Goal: Task Accomplishment & Management: Complete application form

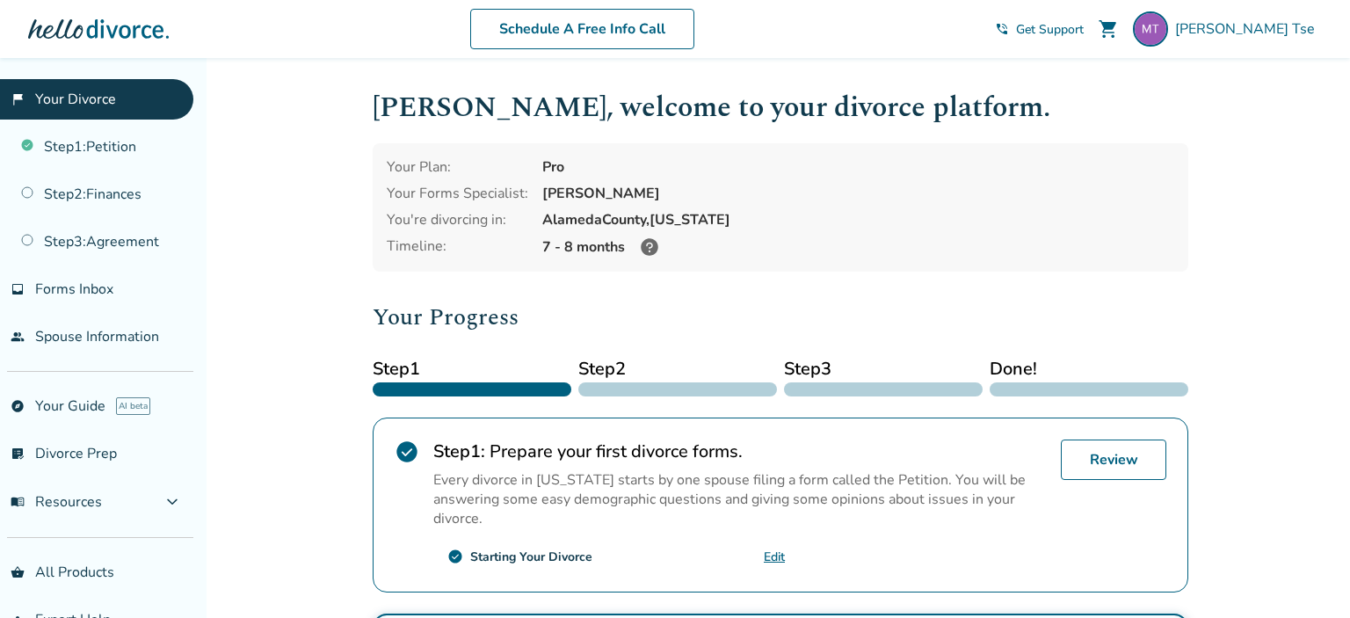
click at [50, 97] on link "flag_2 Your Divorce" at bounding box center [96, 99] width 193 height 40
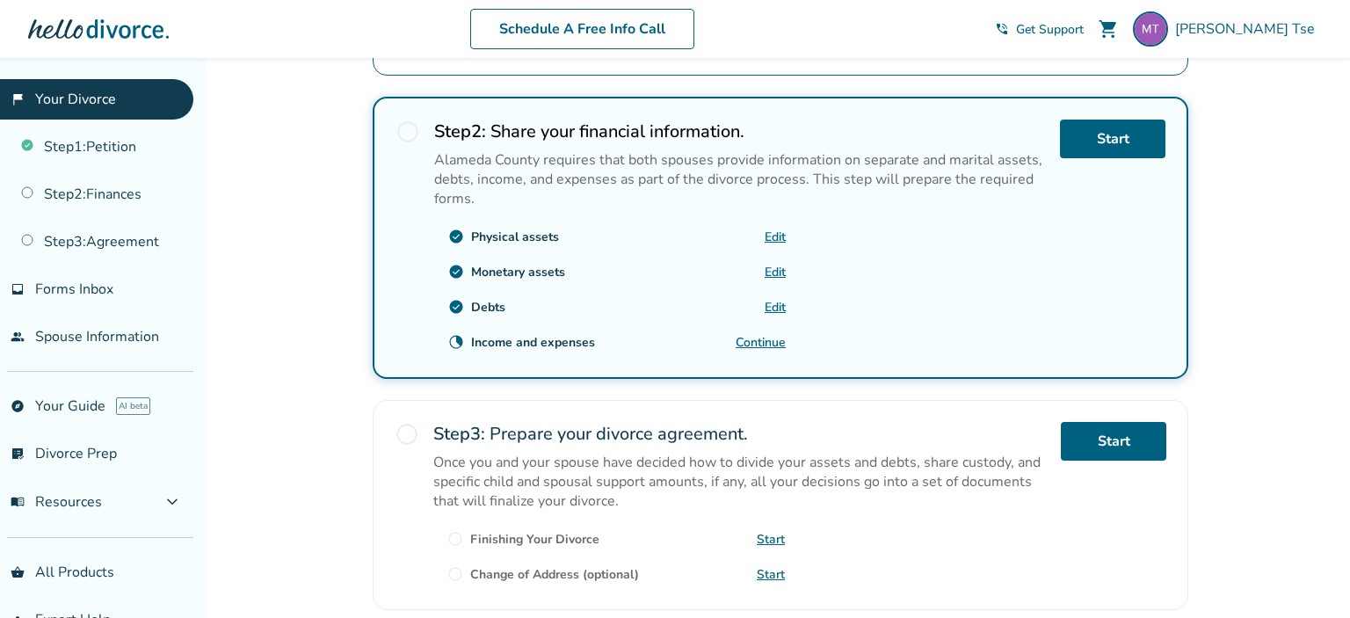
scroll to position [468, 0]
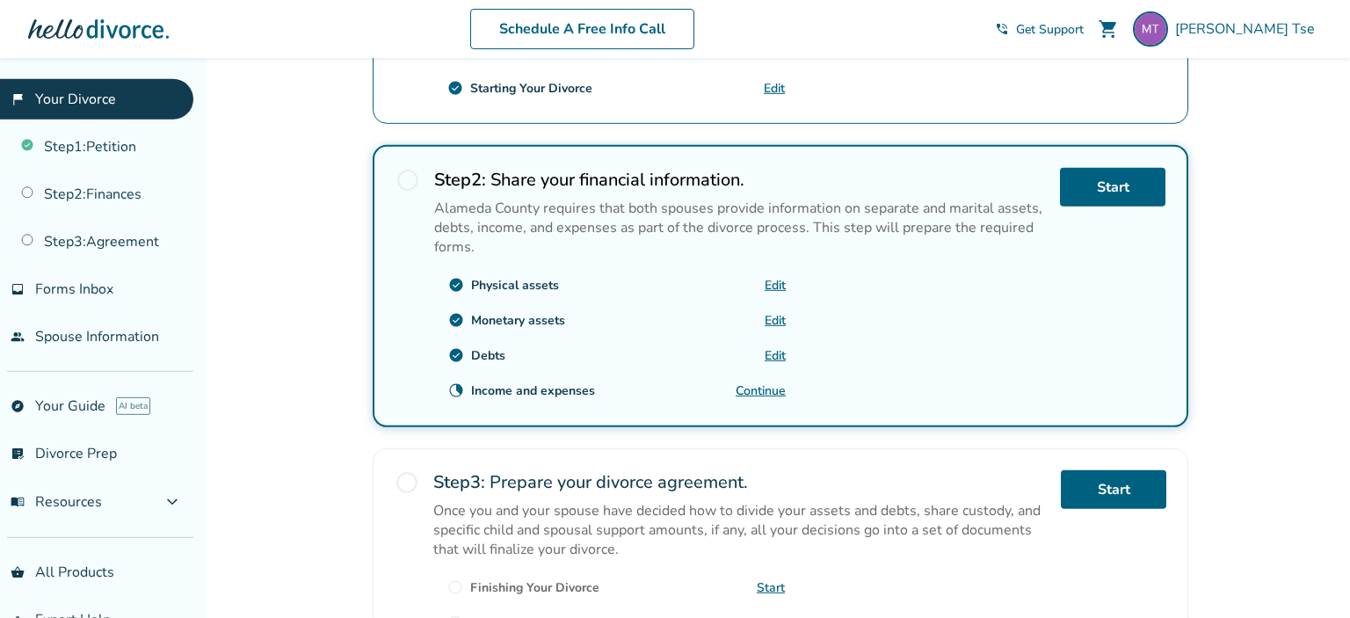
click at [86, 94] on link "flag_2 Your Divorce" at bounding box center [96, 99] width 193 height 40
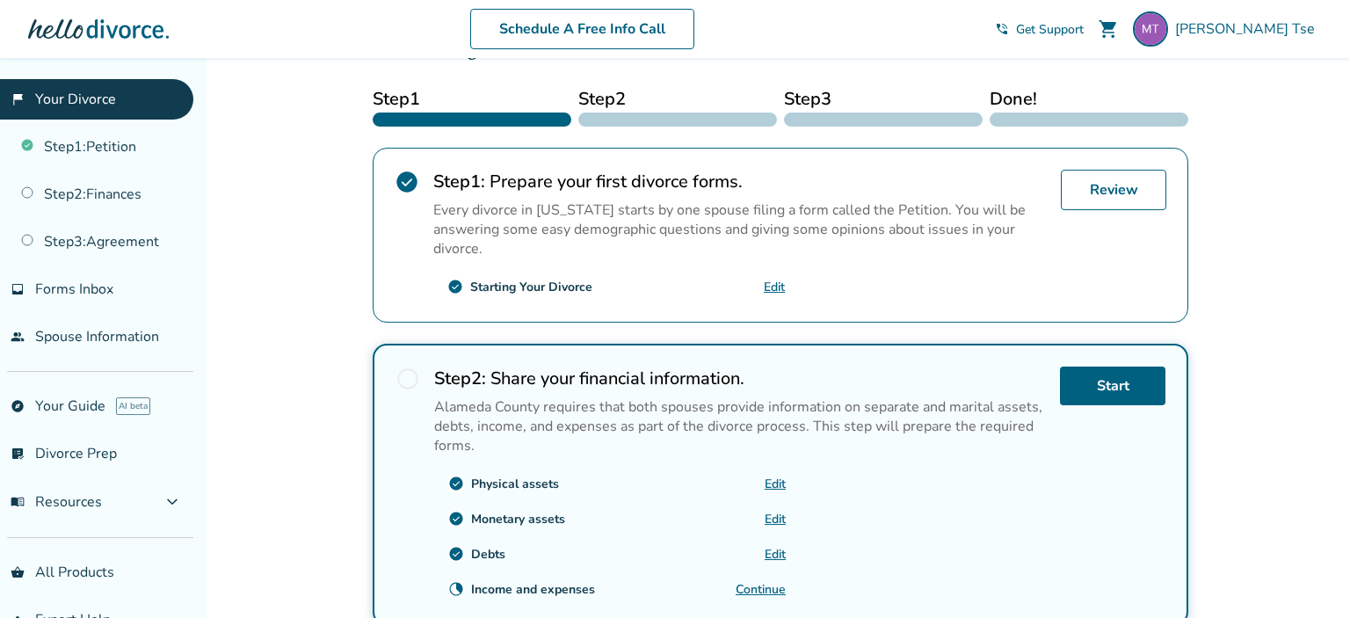
scroll to position [0, 0]
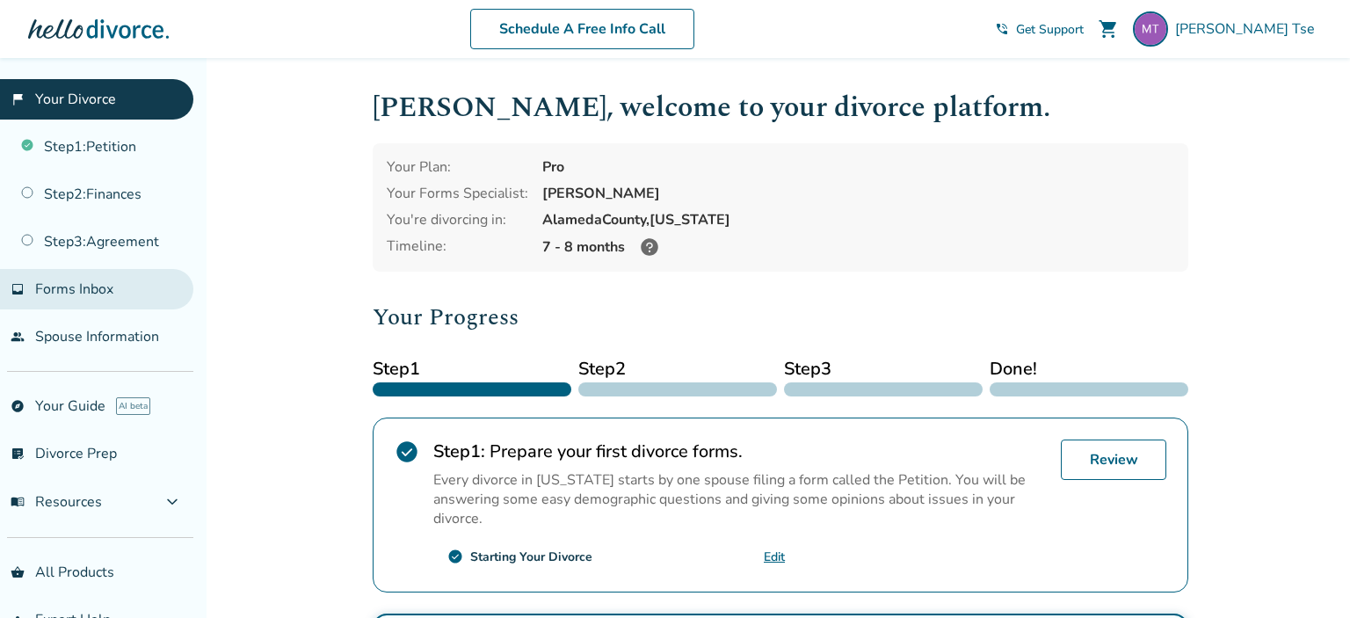
click at [80, 284] on span "Forms Inbox" at bounding box center [74, 288] width 78 height 19
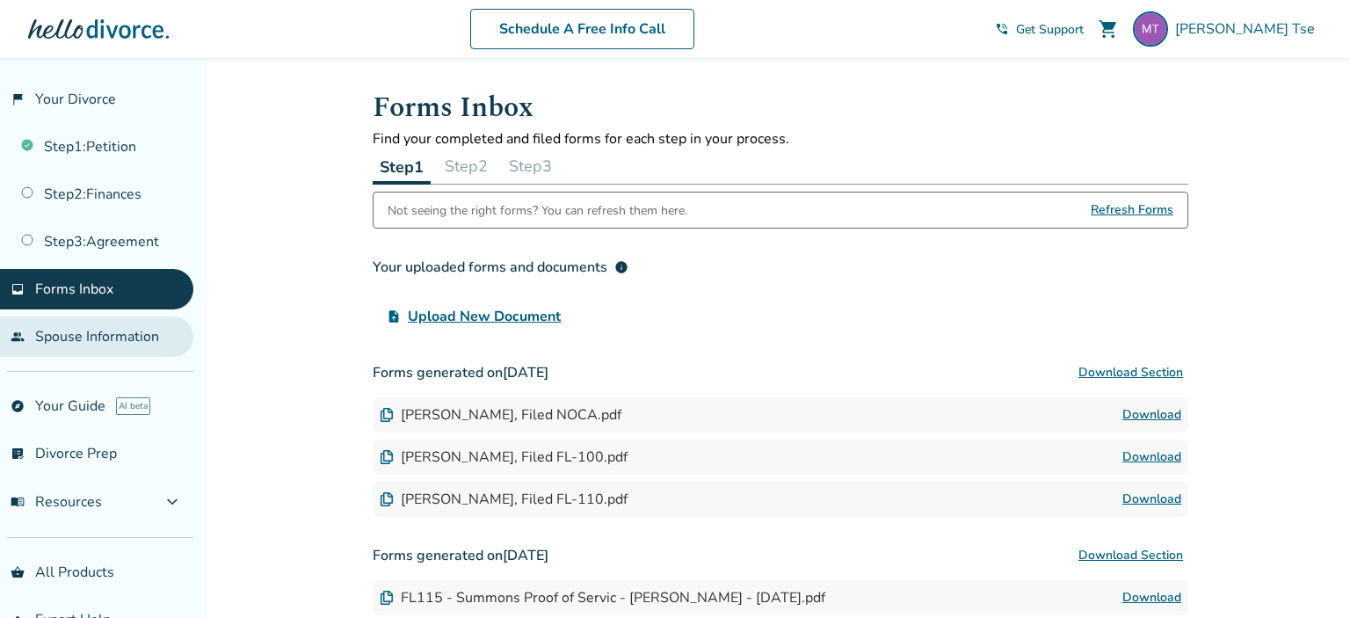
click at [79, 332] on link "people Spouse Information" at bounding box center [96, 336] width 193 height 40
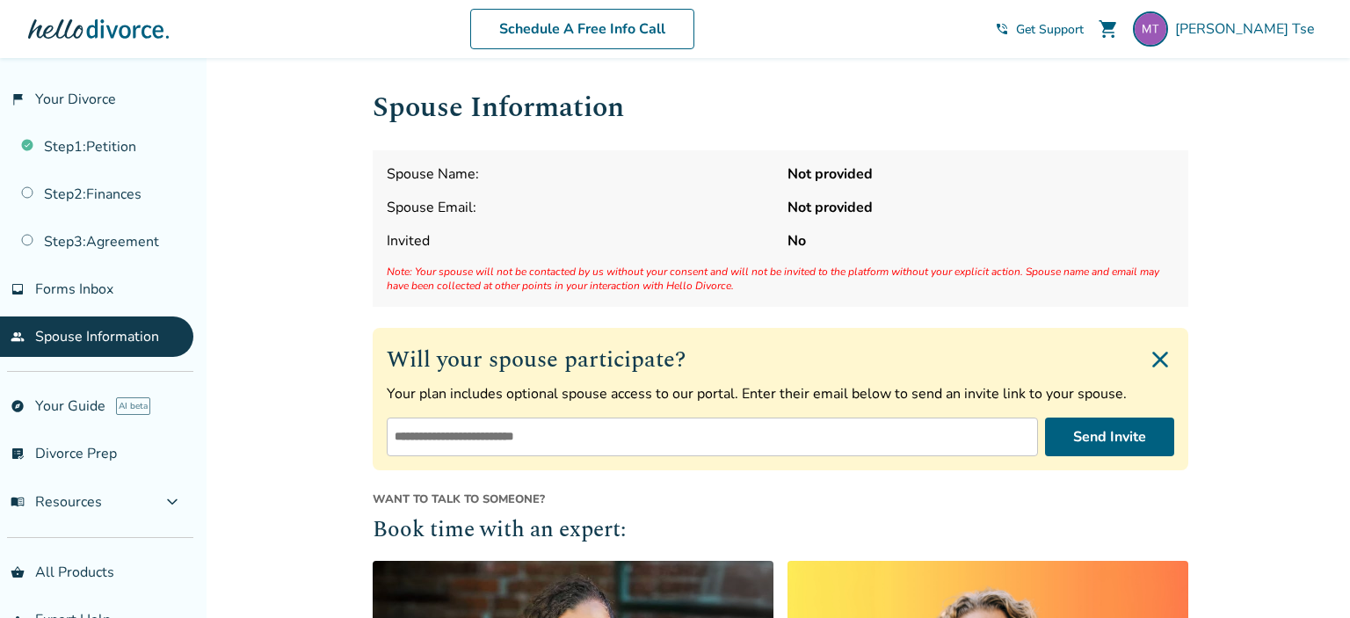
click at [434, 436] on input "email" at bounding box center [712, 436] width 651 height 39
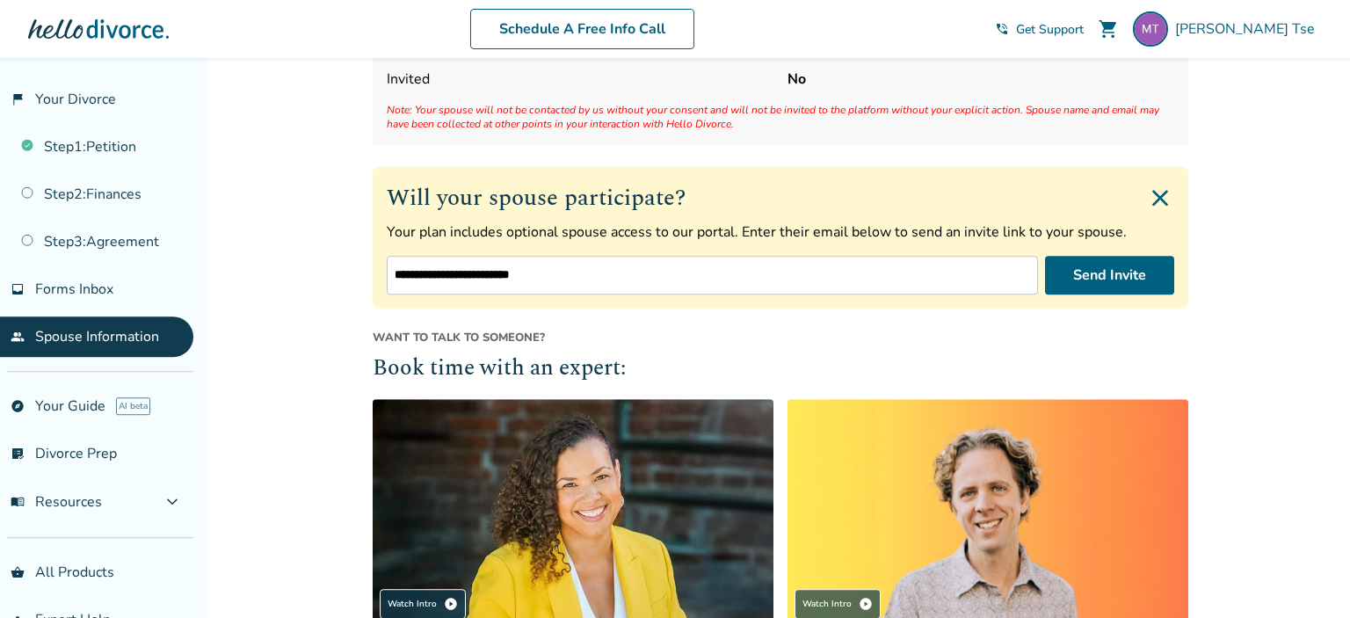
scroll to position [165, 0]
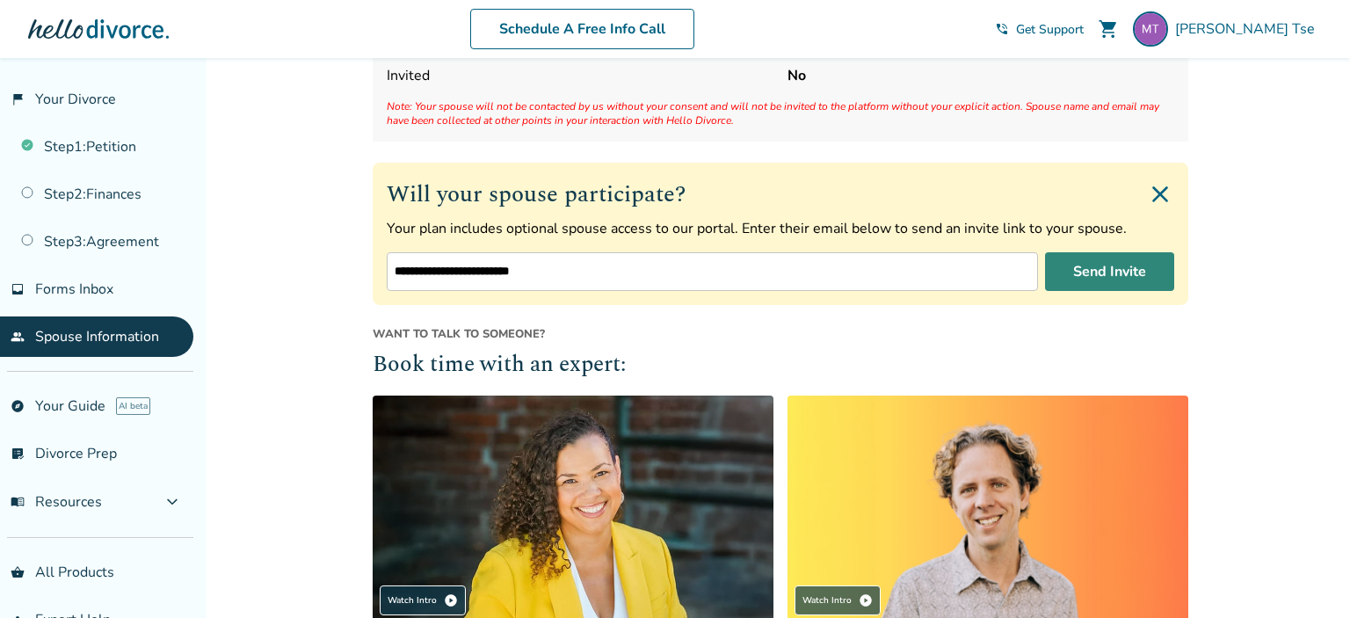
type input "**********"
click at [1161, 263] on button "Send Invite" at bounding box center [1109, 271] width 129 height 39
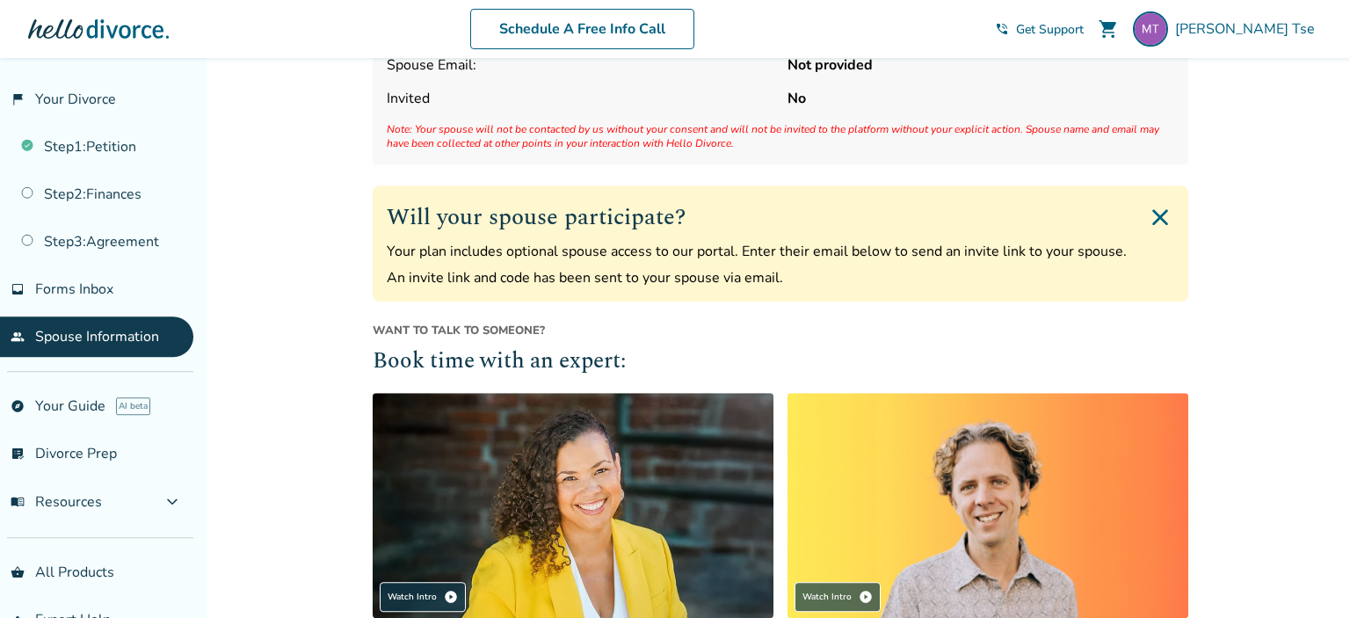
scroll to position [0, 0]
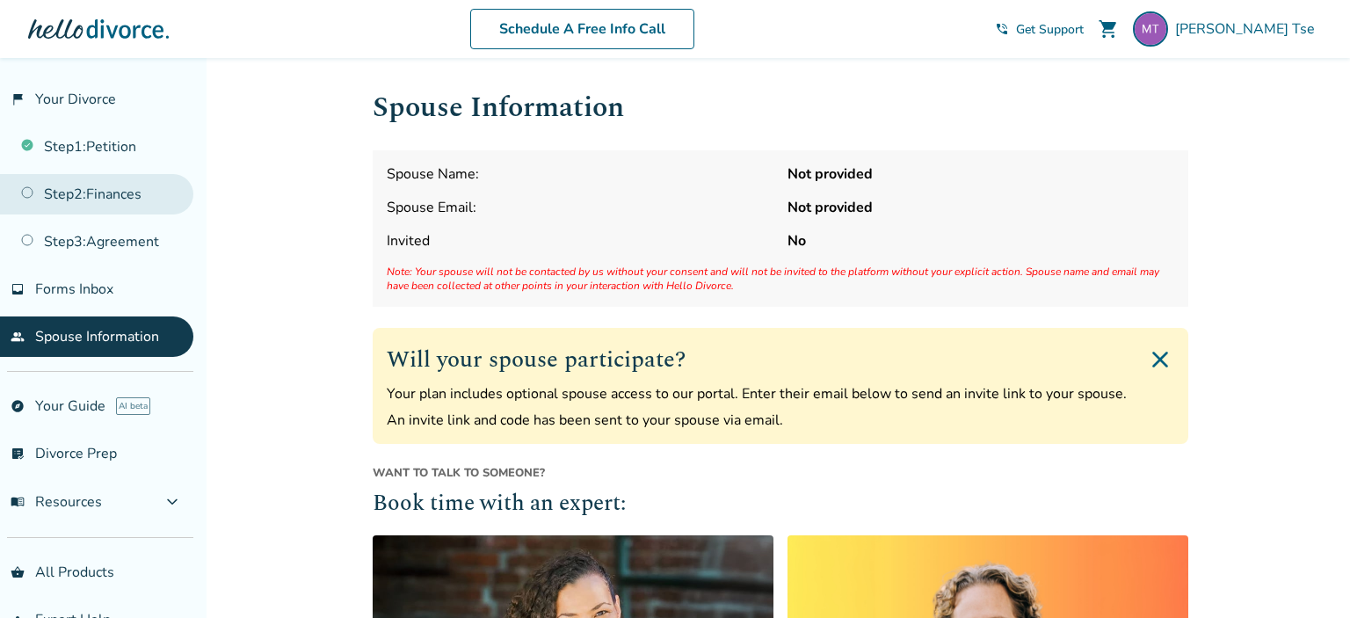
click at [152, 192] on link "Step 2 : Finances" at bounding box center [96, 194] width 193 height 40
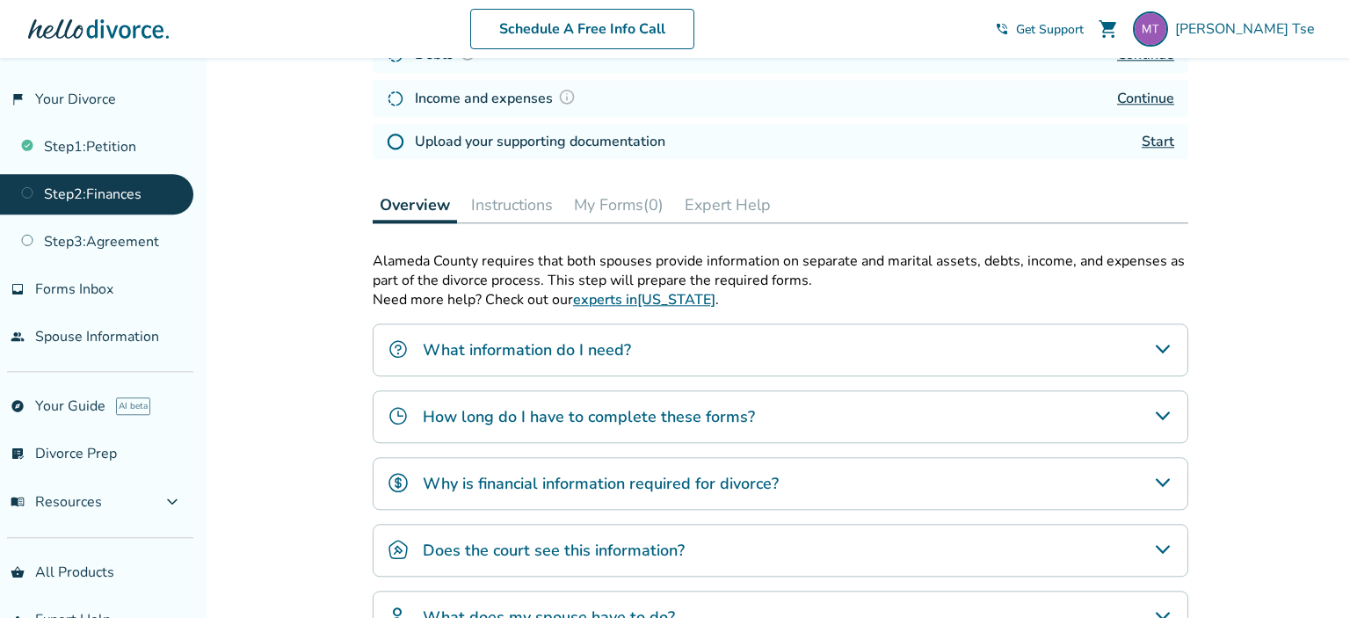
scroll to position [341, 0]
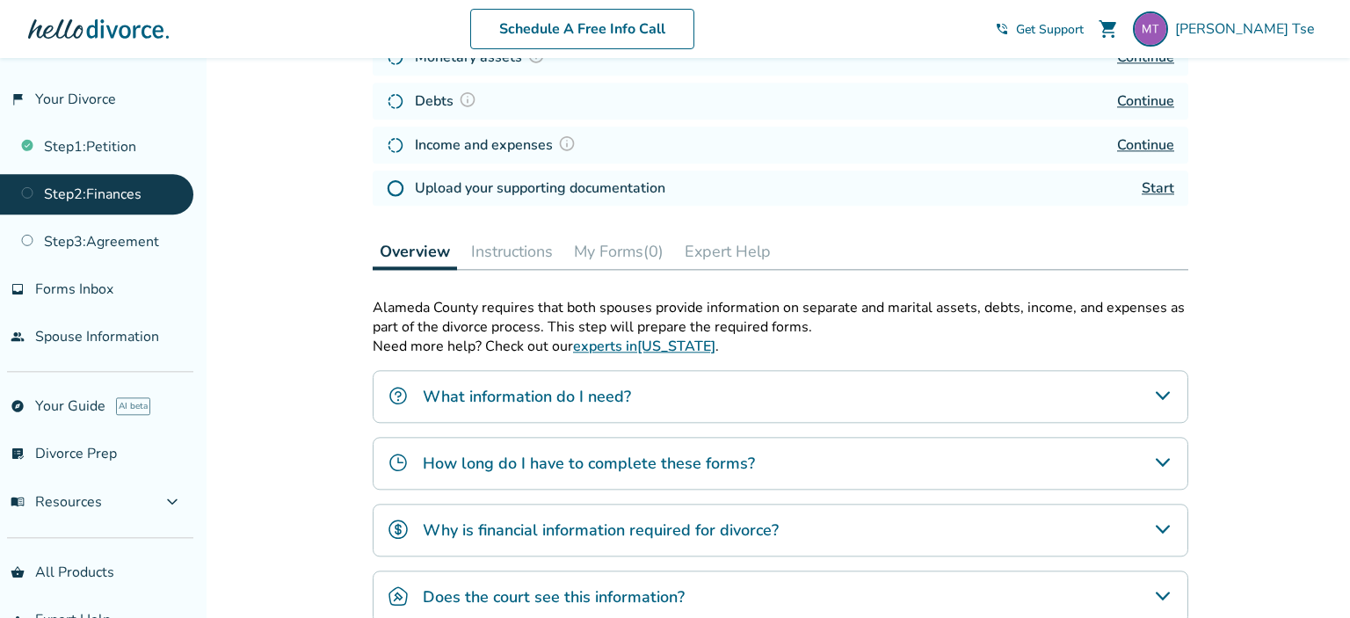
click at [1159, 179] on link "Start" at bounding box center [1158, 187] width 33 height 19
